Goal: Contribute content: Contribute content

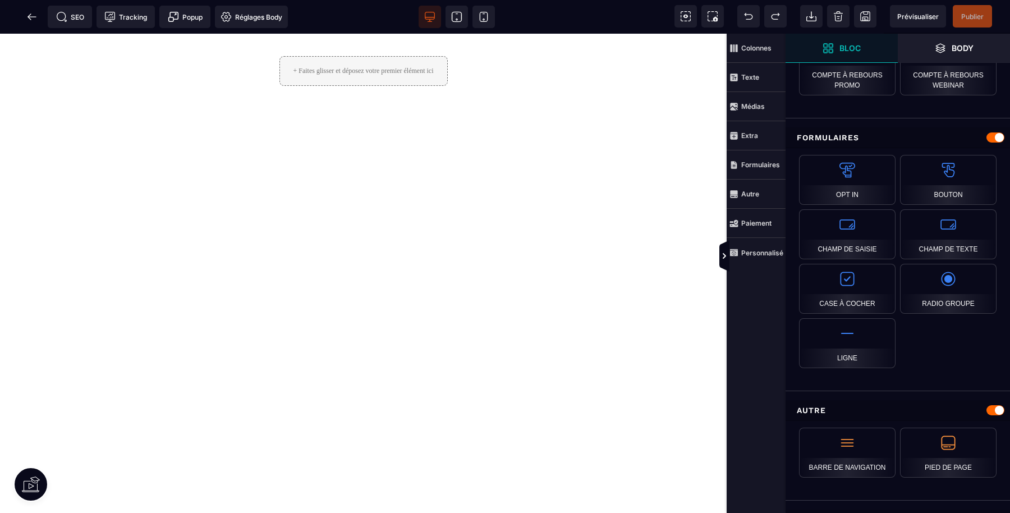
scroll to position [985, 0]
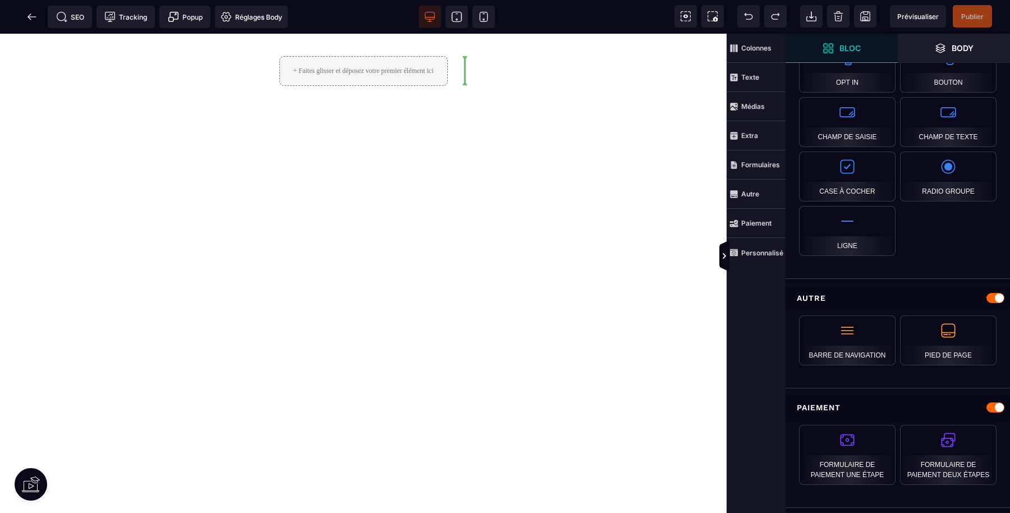
select select "**********"
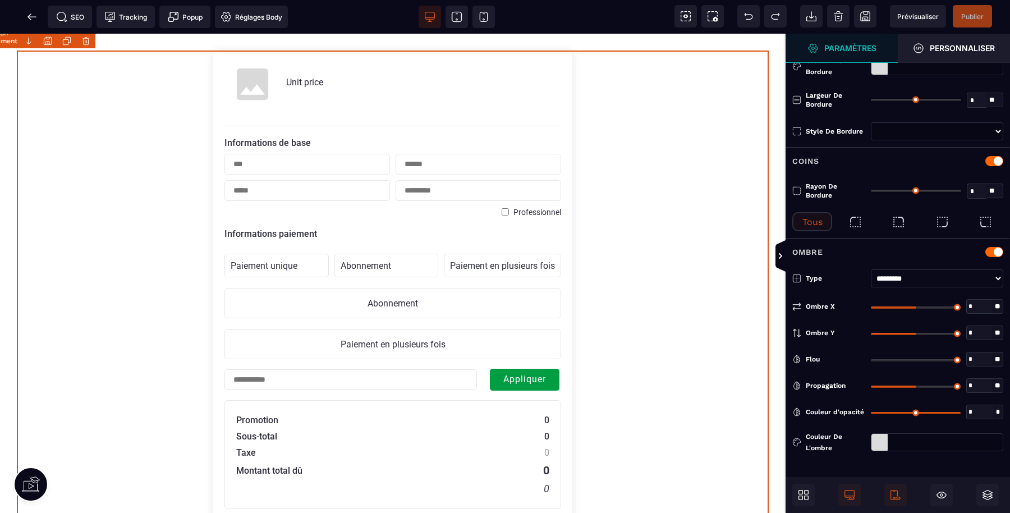
type input "*"
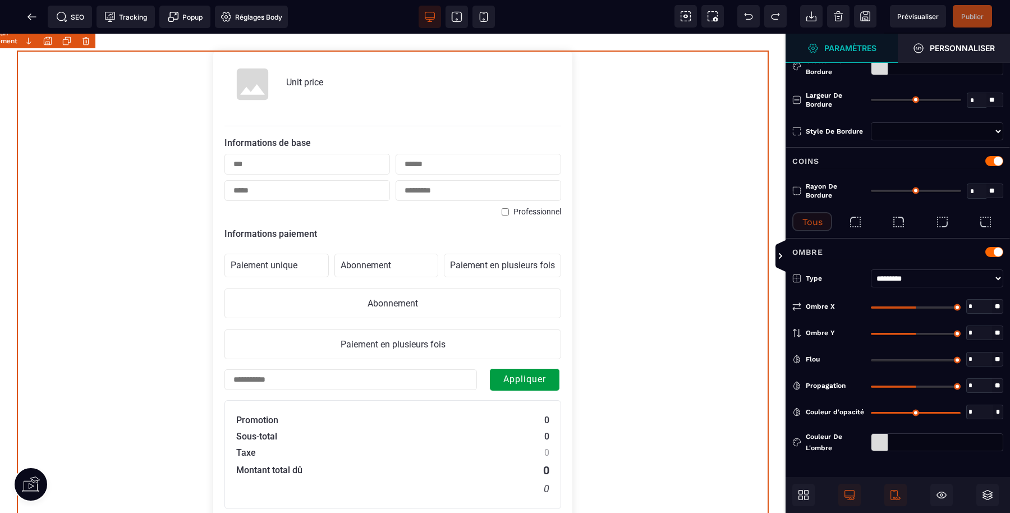
scroll to position [0, 0]
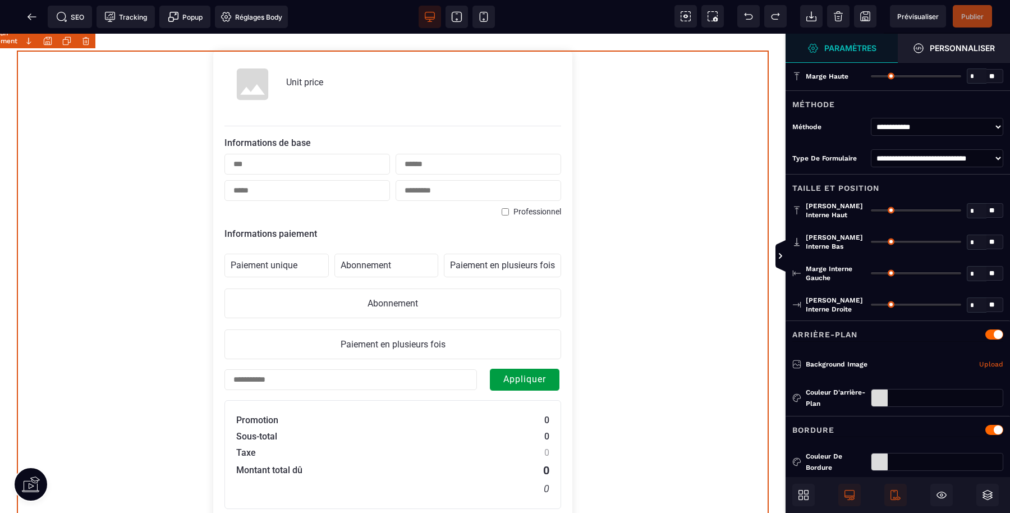
select select "**********"
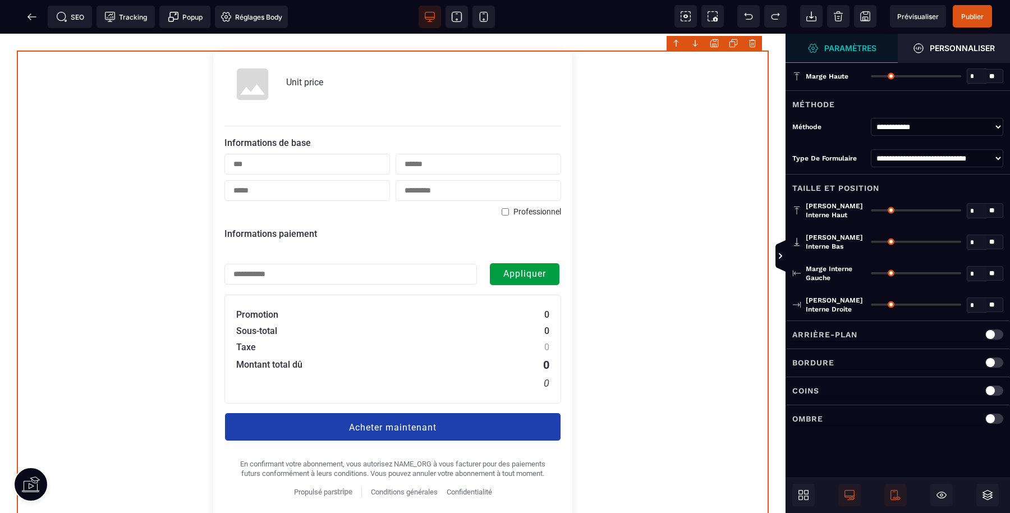
click at [971, 12] on span "Publier" at bounding box center [972, 16] width 22 height 8
click at [912, 17] on div "Succès ×" at bounding box center [907, 25] width 183 height 28
click at [934, 21] on span "Prévisualiser" at bounding box center [918, 16] width 56 height 22
click at [31, 17] on icon at bounding box center [31, 16] width 8 height 1
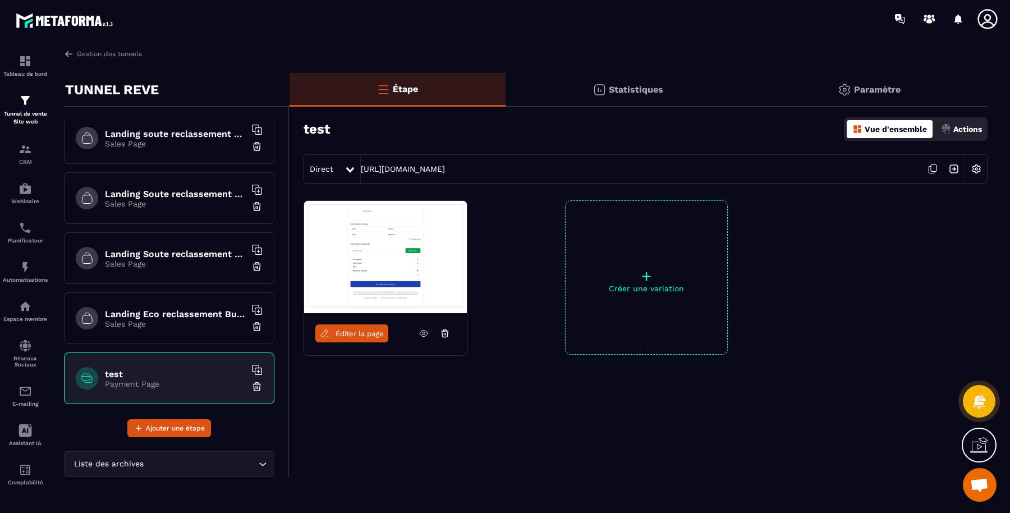
scroll to position [470, 0]
click at [931, 171] on icon at bounding box center [934, 168] width 6 height 7
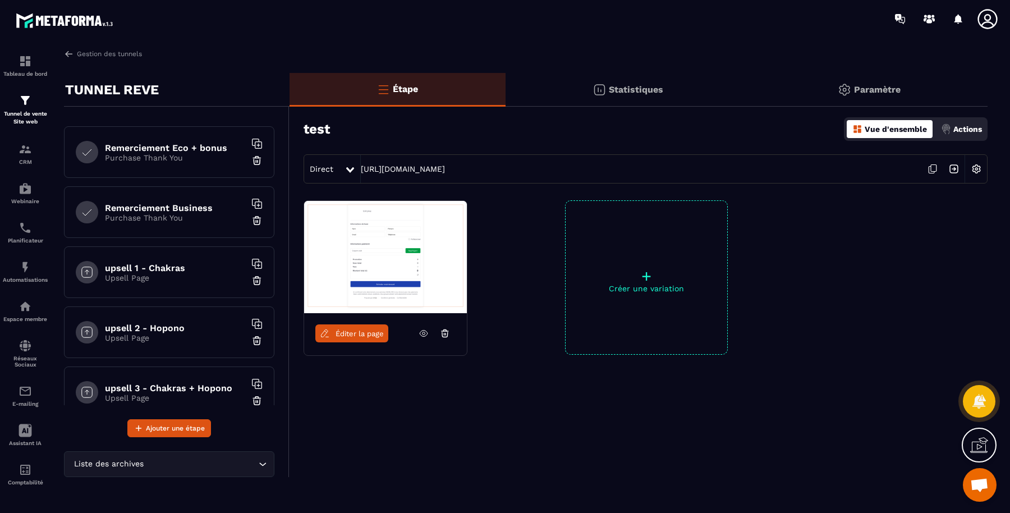
scroll to position [729, 0]
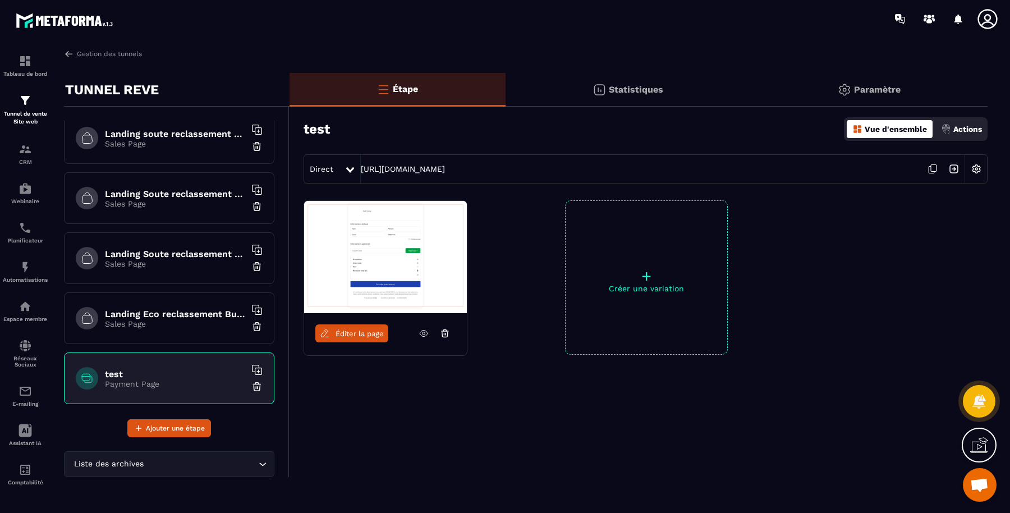
drag, startPoint x: 127, startPoint y: 369, endPoint x: 133, endPoint y: 370, distance: 6.3
click at [127, 370] on h6 "test" at bounding box center [175, 374] width 140 height 11
click at [425, 336] on icon at bounding box center [424, 333] width 8 height 6
click at [933, 171] on icon at bounding box center [932, 168] width 21 height 21
